Goal: Navigation & Orientation: Find specific page/section

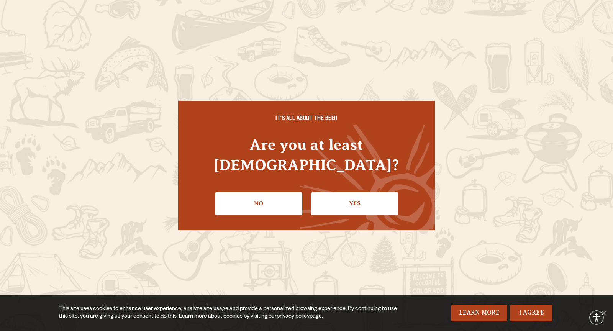
click at [338, 200] on link "Yes" at bounding box center [354, 203] width 87 height 22
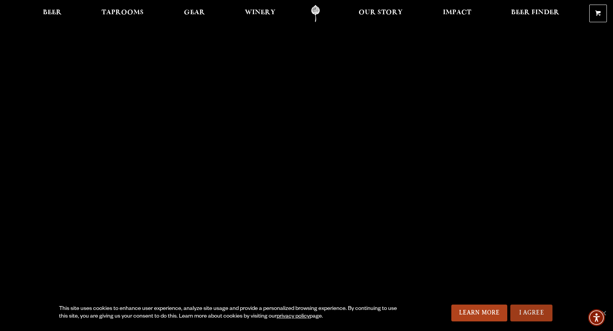
click at [538, 316] on link "I Agree" at bounding box center [531, 313] width 42 height 17
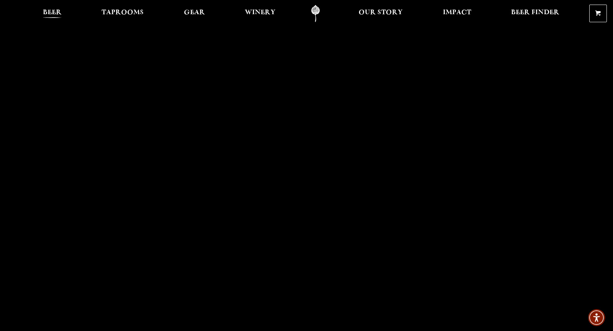
click at [50, 10] on span "Beer" at bounding box center [52, 13] width 19 height 6
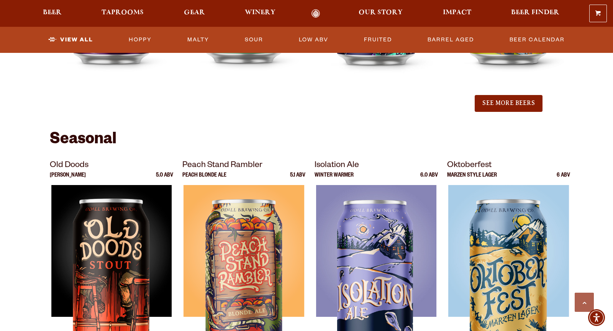
scroll to position [1040, 0]
